Goal: Task Accomplishment & Management: Manage account settings

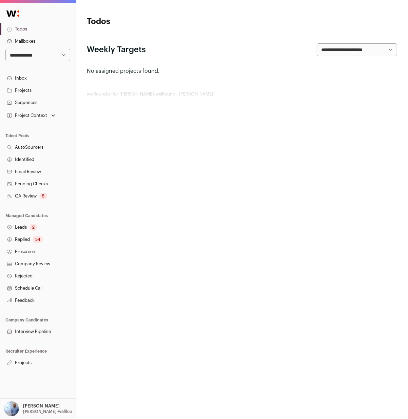
click at [277, 141] on html "**********" at bounding box center [204, 209] width 408 height 419
click at [37, 413] on p "Fay-wellfound" at bounding box center [50, 411] width 54 height 5
click at [177, 170] on html "**********" at bounding box center [204, 209] width 408 height 419
click at [30, 227] on div "2" at bounding box center [33, 227] width 8 height 7
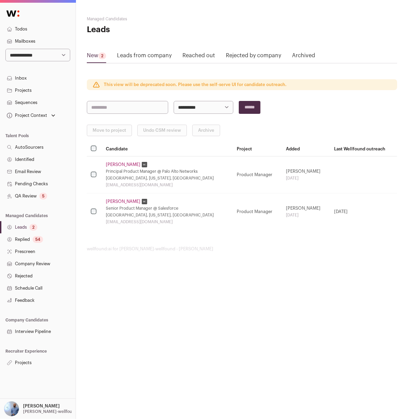
click at [41, 246] on link "Prescreen" at bounding box center [38, 252] width 76 height 12
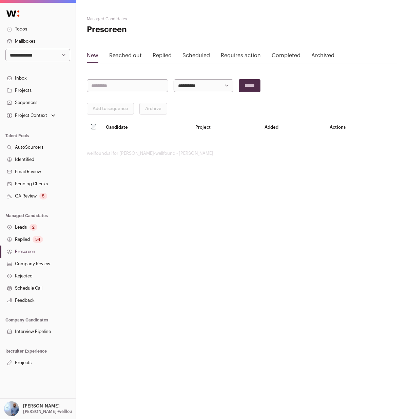
click at [41, 239] on div "54" at bounding box center [38, 239] width 11 height 7
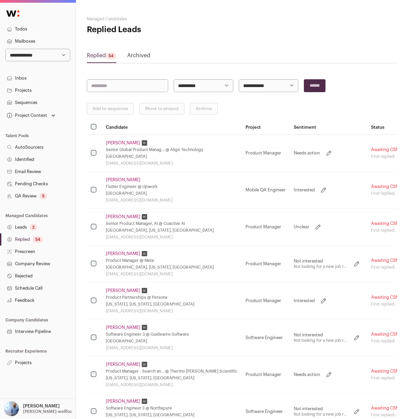
click at [123, 136] on td "Marina Sham Senior Global Product Manag... @ Align Technology San Francisco Bay…" at bounding box center [172, 153] width 140 height 37
click at [122, 140] on link "Marina Sham" at bounding box center [123, 142] width 35 height 5
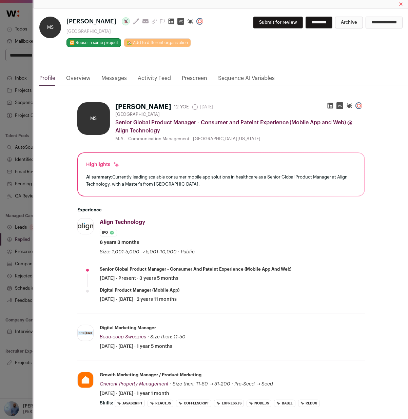
click at [124, 79] on link "Messages" at bounding box center [113, 80] width 25 height 12
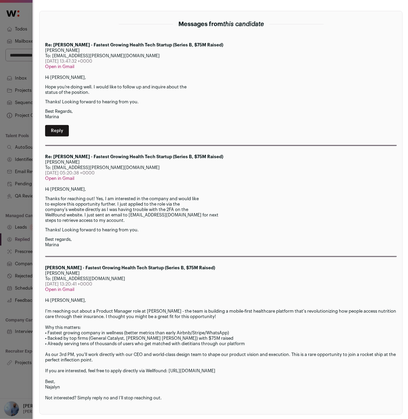
scroll to position [109, 0]
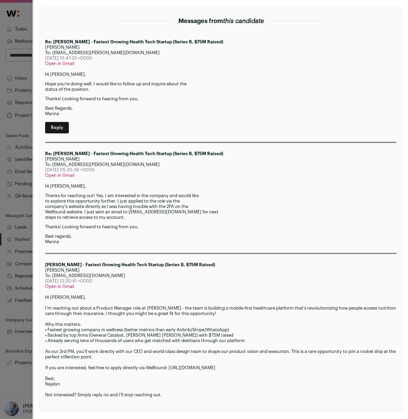
click at [39, 171] on div "New message Messages from this candidate Re: Join Fay - Fastest Growing Health …" at bounding box center [221, 198] width 374 height 442
click at [23, 171] on div "MS Marina Sham Last update: 15 days ago View most recent conversation in Front …" at bounding box center [204, 209] width 408 height 419
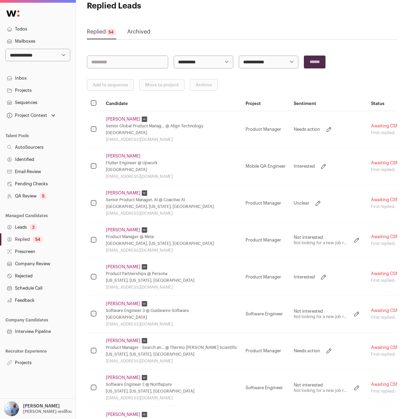
scroll to position [7, 0]
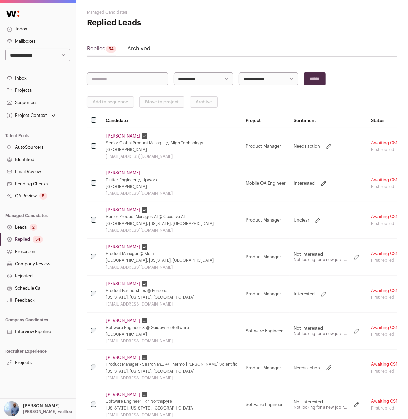
click at [42, 101] on link "Sequences" at bounding box center [38, 103] width 76 height 12
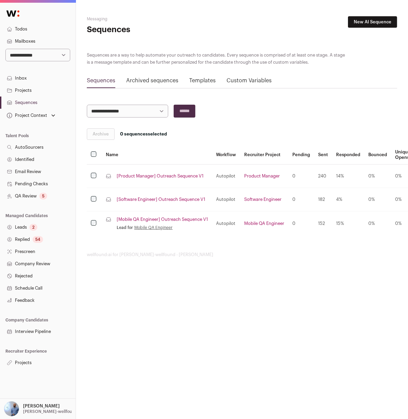
click at [17, 409] on img "Open dropdown" at bounding box center [11, 408] width 15 height 15
click at [30, 394] on link "Admin" at bounding box center [45, 390] width 75 height 15
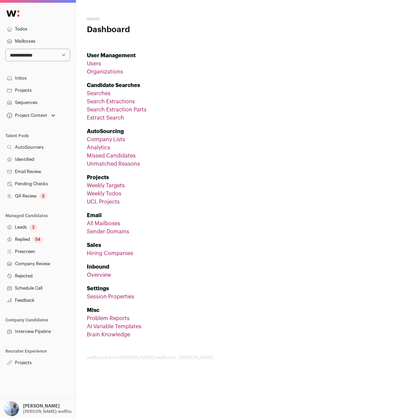
click at [95, 223] on link "All Mailboxes" at bounding box center [104, 223] width 34 height 5
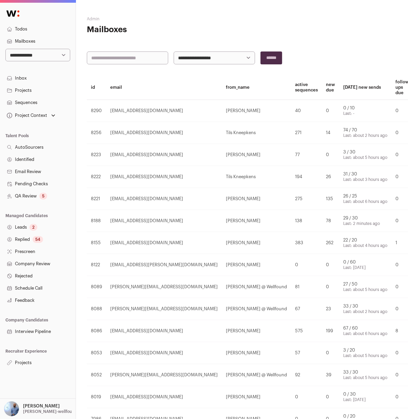
click at [129, 62] on input "text" at bounding box center [127, 57] width 81 height 13
type input "***"
click at [260, 51] on input "******" at bounding box center [271, 57] width 22 height 13
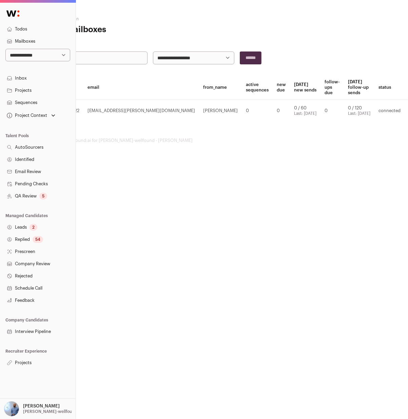
scroll to position [0, 41]
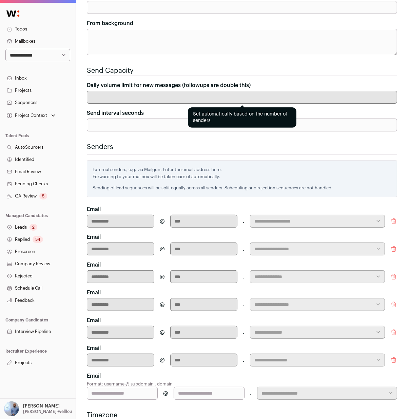
scroll to position [167, 0]
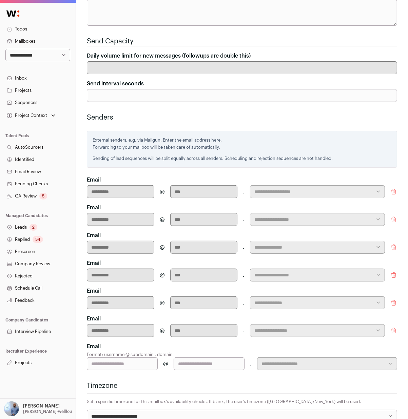
click at [394, 327] on icon "submit" at bounding box center [393, 330] width 7 height 7
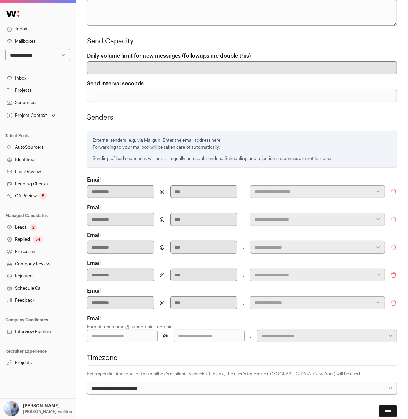
click at [393, 300] on icon "submit" at bounding box center [393, 303] width 7 height 7
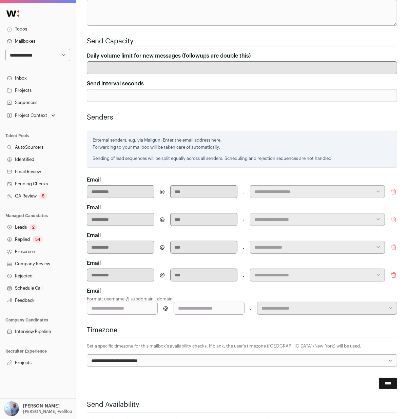
click at [393, 272] on icon "submit" at bounding box center [393, 274] width 4 height 5
click at [395, 244] on icon "submit" at bounding box center [393, 247] width 7 height 7
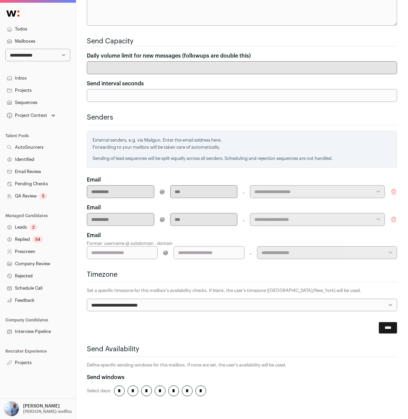
click at [393, 213] on button "submit" at bounding box center [393, 219] width 7 height 13
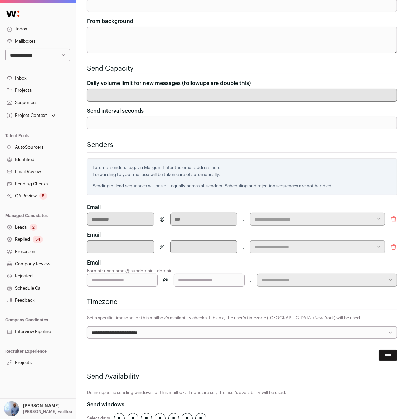
click at [392, 174] on section "**********" at bounding box center [242, 213] width 310 height 146
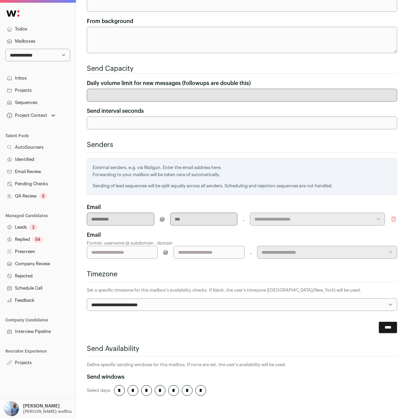
click at [391, 216] on icon "submit" at bounding box center [393, 218] width 4 height 5
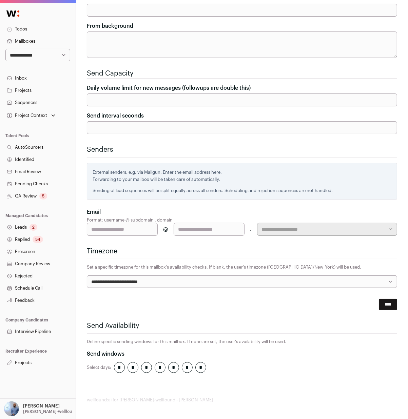
scroll to position [111, 0]
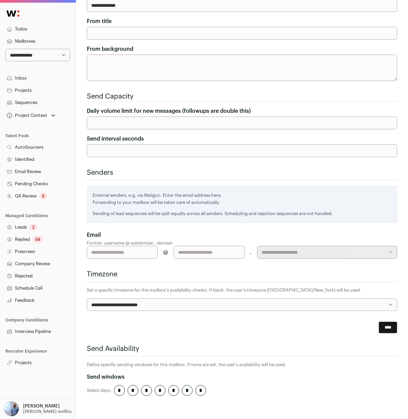
click at [43, 417] on div "Amit Matani Fay-wellfound My Settings Organization Cookie Preferences Logout Ad…" at bounding box center [38, 408] width 76 height 21
click at [40, 412] on p "Fay-wellfound" at bounding box center [50, 411] width 54 height 5
click at [28, 389] on link "Admin" at bounding box center [45, 390] width 75 height 15
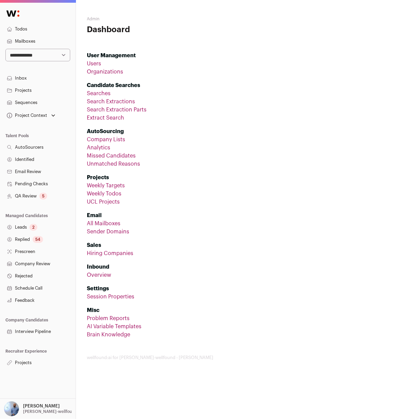
click at [104, 234] on li "Sender Domains" at bounding box center [242, 232] width 310 height 8
click at [104, 233] on link "Sender Domains" at bounding box center [108, 231] width 42 height 5
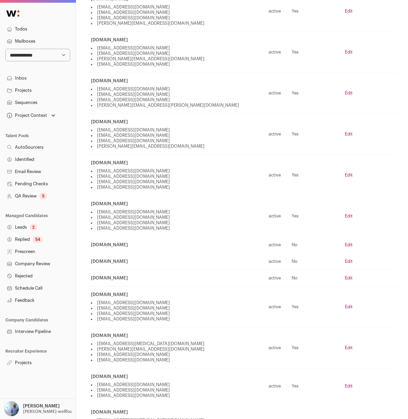
scroll to position [167, 0]
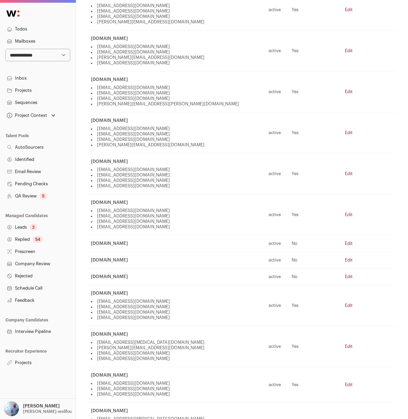
click at [265, 252] on td "active" at bounding box center [275, 260] width 23 height 17
